Goal: Find contact information: Find contact information

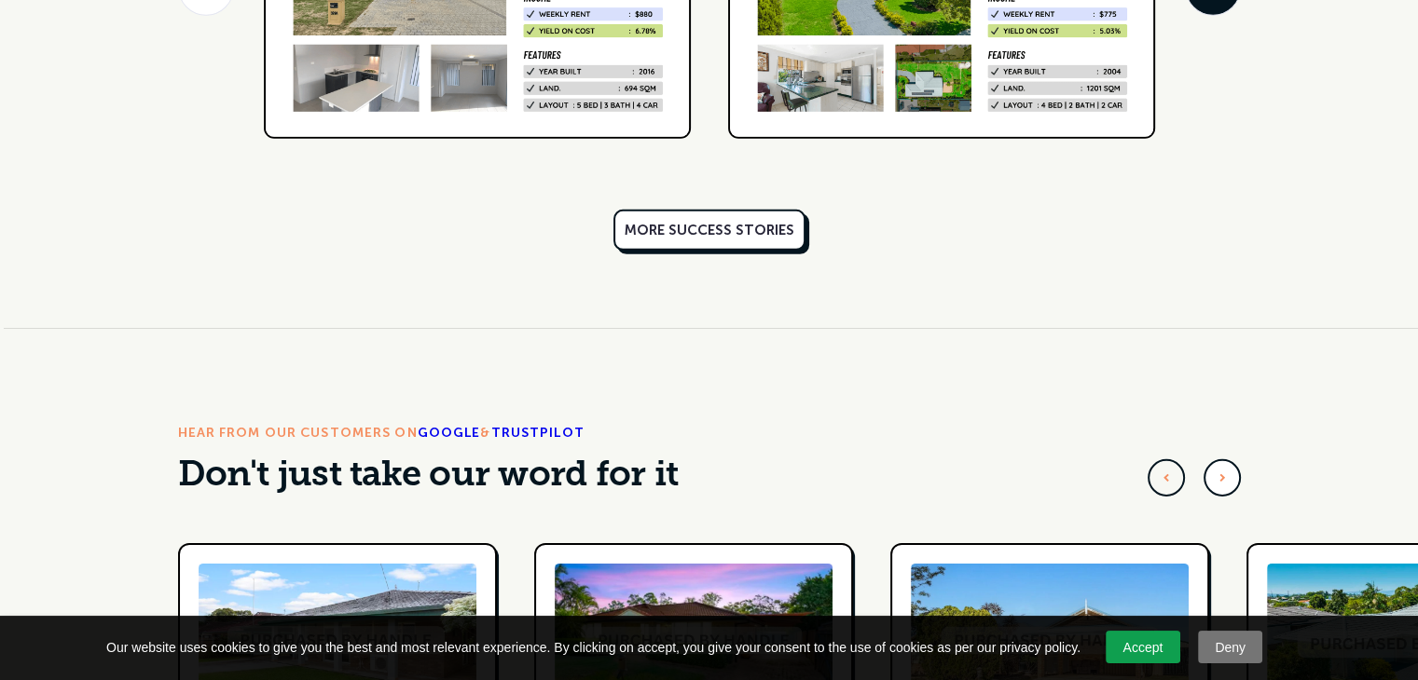
scroll to position [5730, 0]
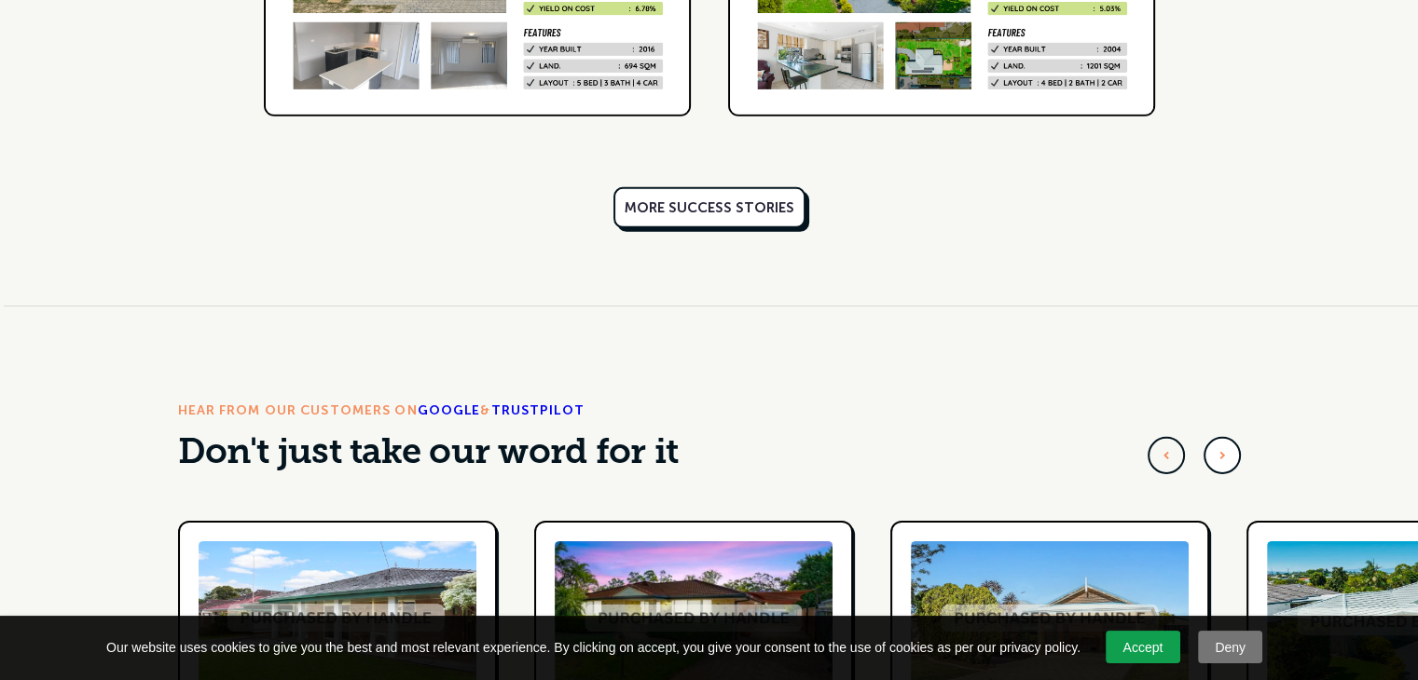
click at [1145, 651] on link "Accept" at bounding box center [1142, 647] width 75 height 33
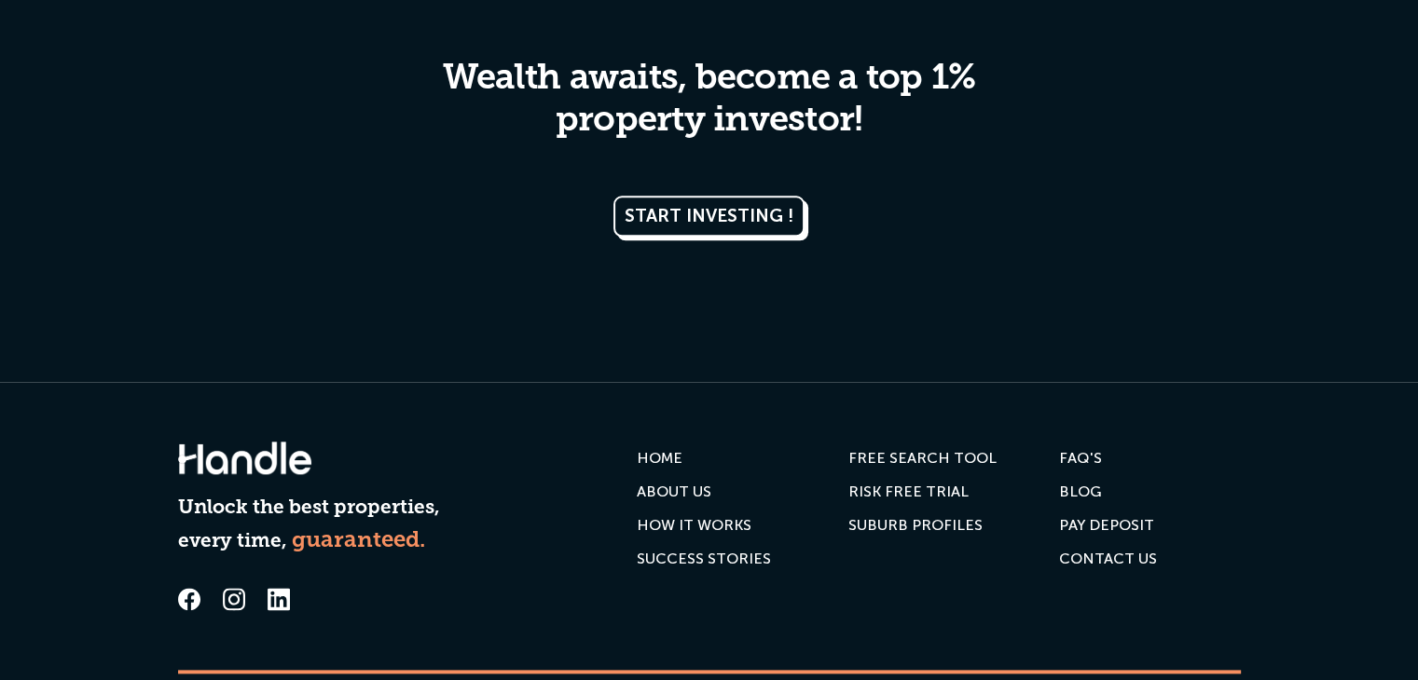
scroll to position [9205, 0]
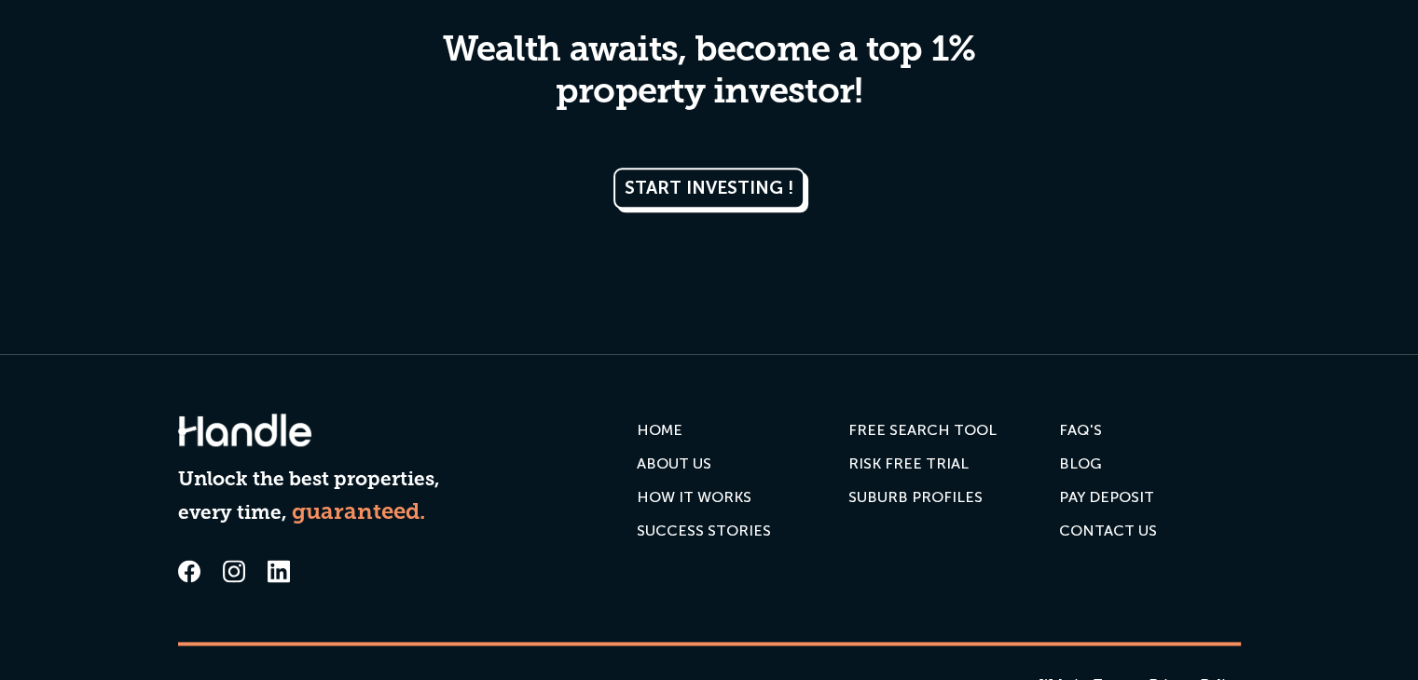
click at [701, 455] on div "ABOUT US" at bounding box center [674, 464] width 75 height 19
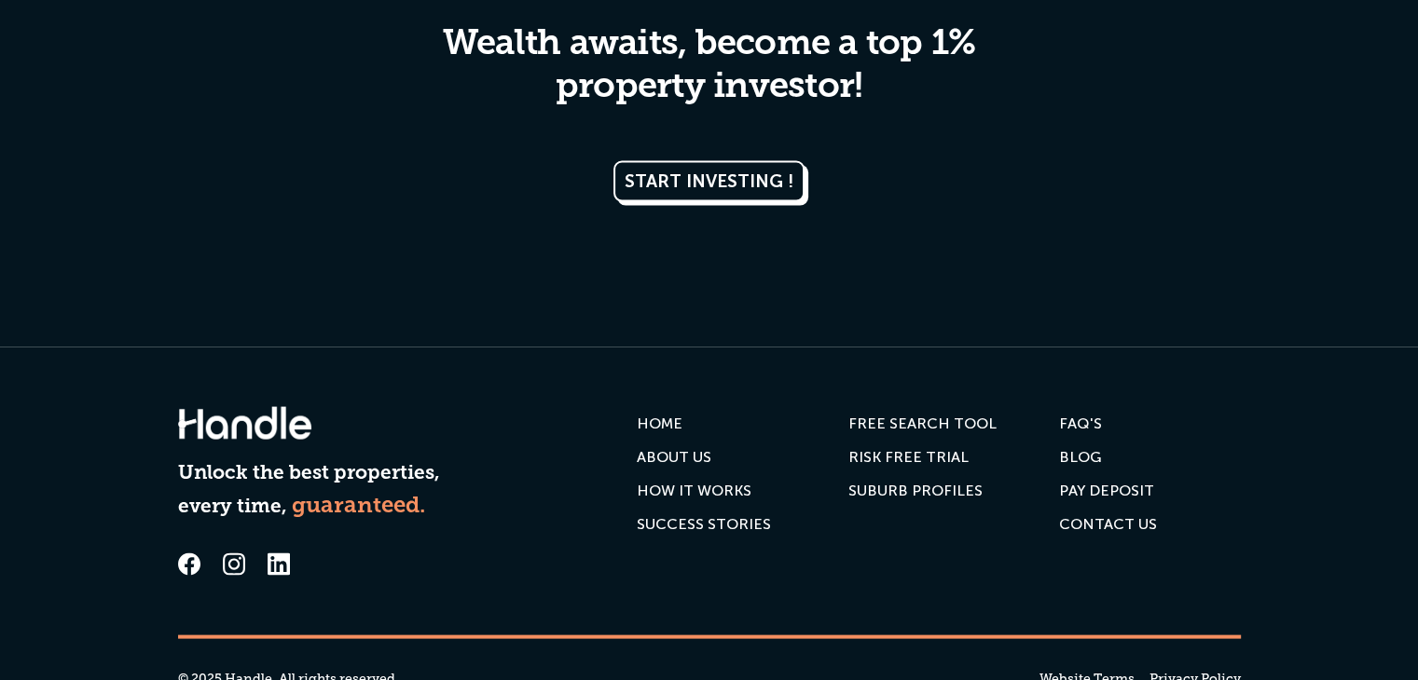
scroll to position [3686, 0]
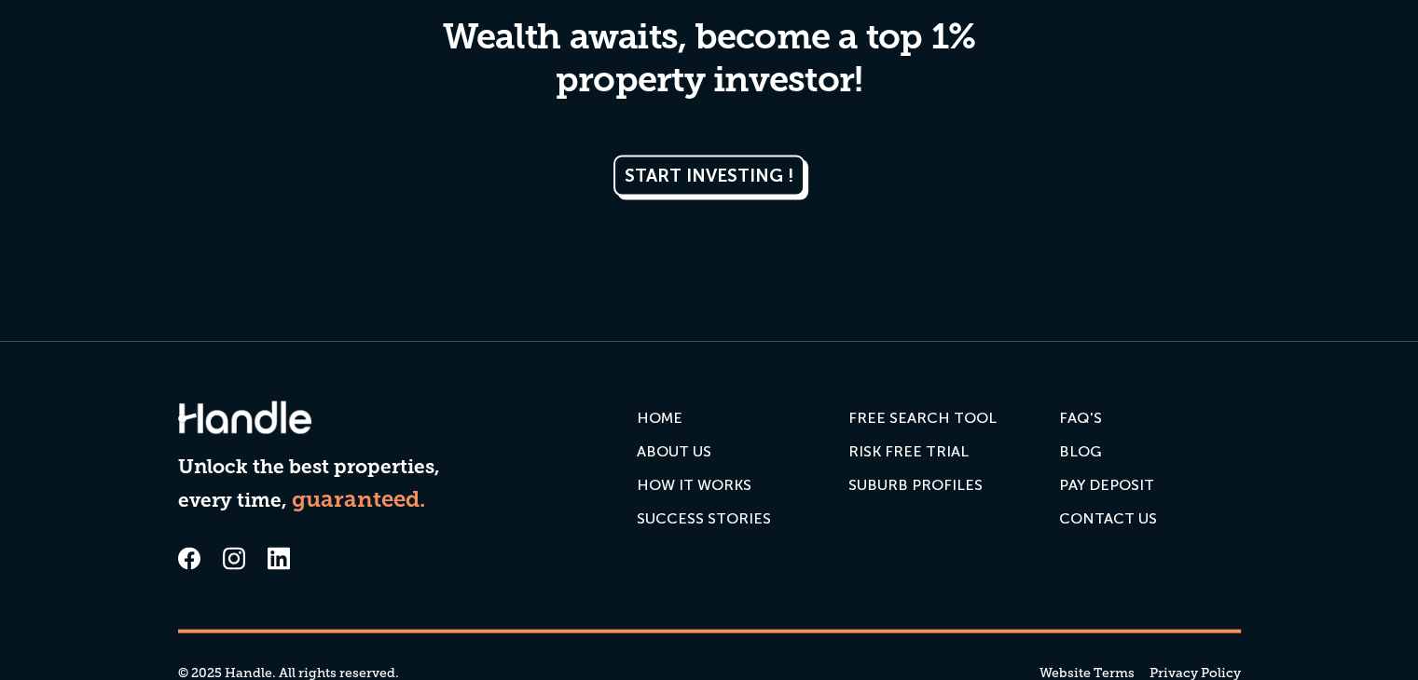
click at [1080, 515] on div "Contact us" at bounding box center [1108, 519] width 98 height 19
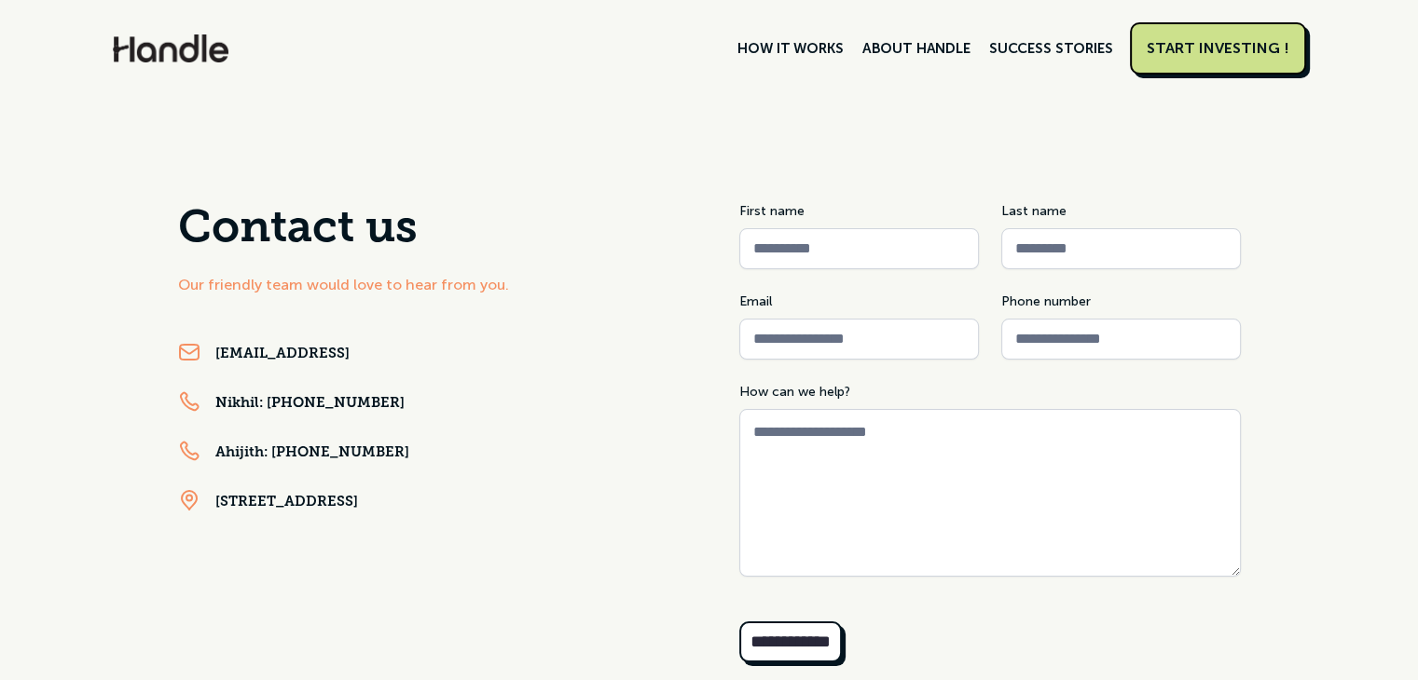
drag, startPoint x: 429, startPoint y: 359, endPoint x: 216, endPoint y: 355, distance: 212.5
click at [216, 355] on div "[EMAIL_ADDRESS]" at bounding box center [428, 354] width 501 height 27
copy link "[EMAIL_ADDRESS]"
